Goal: Transaction & Acquisition: Purchase product/service

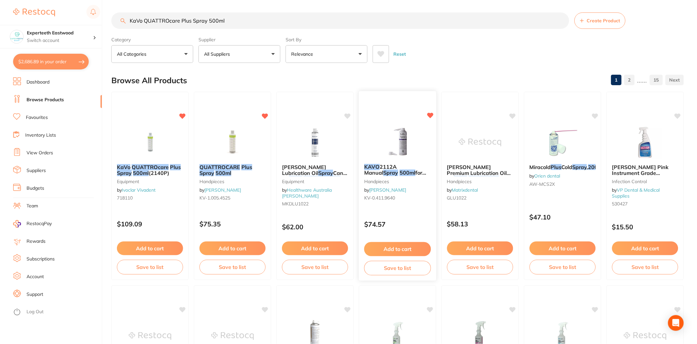
scroll to position [1633, 0]
click at [51, 63] on button "$2,686.89 in your order" at bounding box center [51, 62] width 76 height 16
checkbox input "false"
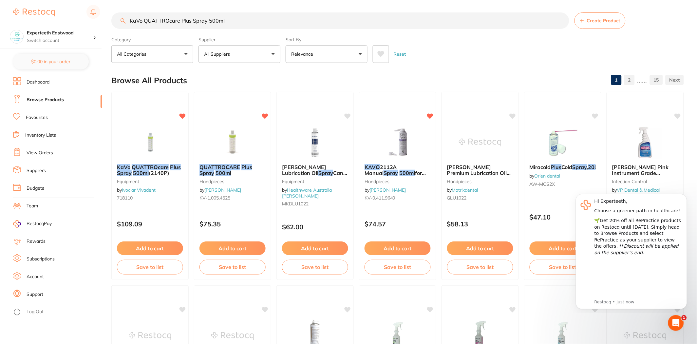
scroll to position [0, 0]
click at [219, 247] on button "Add to cart" at bounding box center [232, 249] width 67 height 14
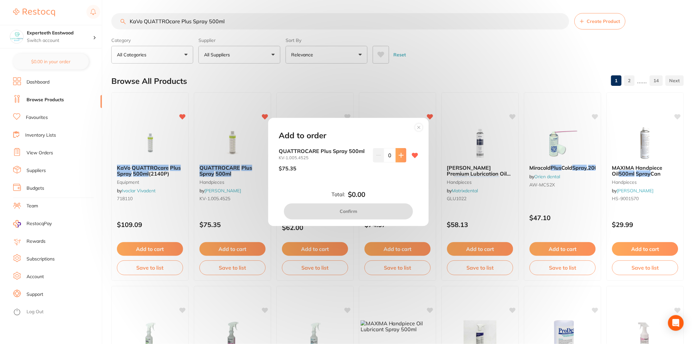
click at [399, 156] on icon at bounding box center [401, 155] width 5 height 5
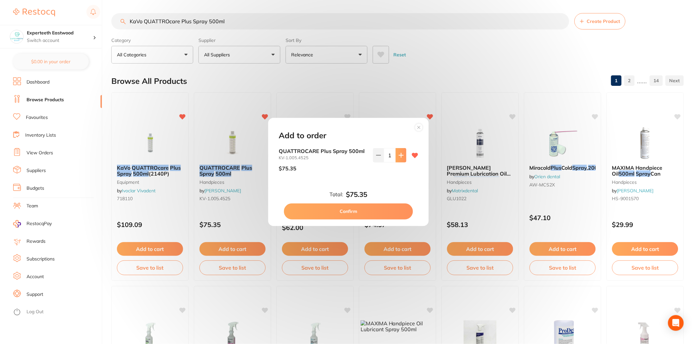
type input "1"
click at [372, 214] on button "Confirm" at bounding box center [348, 212] width 129 height 16
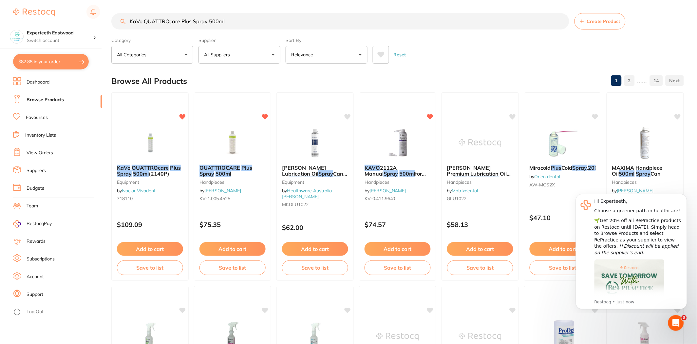
click at [517, 58] on div "Reset" at bounding box center [526, 52] width 306 height 23
